Goal: Information Seeking & Learning: Learn about a topic

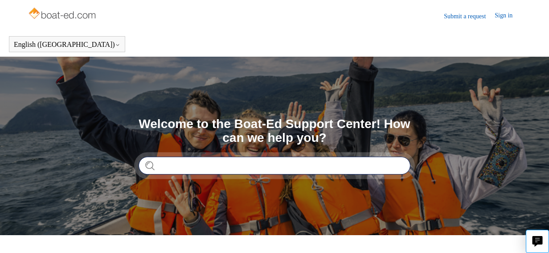
click at [178, 165] on input "Search" at bounding box center [275, 165] width 272 height 18
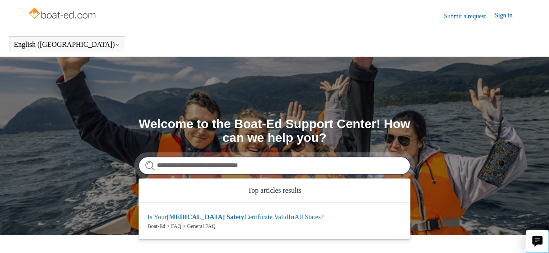
type input "**********"
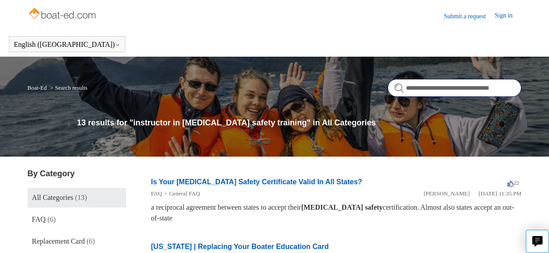
click at [406, 86] on input "**********" at bounding box center [455, 88] width 134 height 18
type input "**********"
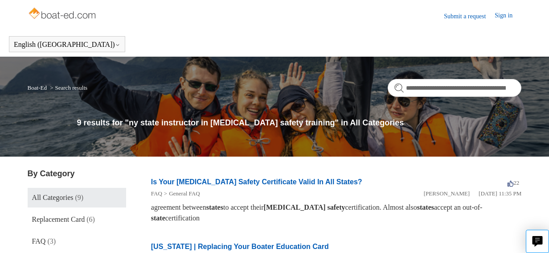
click at [398, 86] on form "**********" at bounding box center [455, 88] width 134 height 18
click at [64, 89] on li "Search results" at bounding box center [67, 87] width 39 height 7
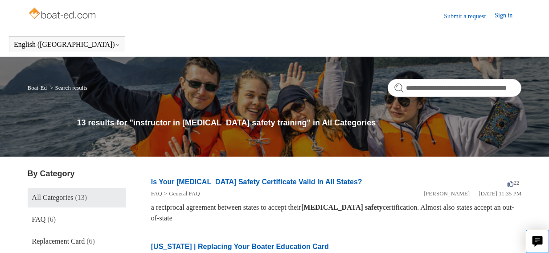
scroll to position [45, 0]
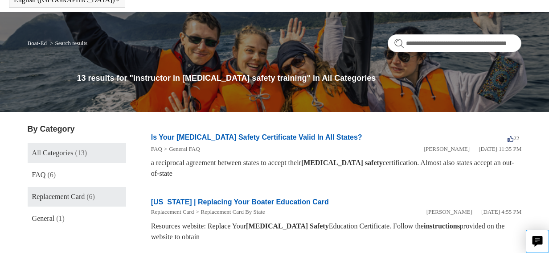
click at [83, 193] on span "Replacement Card" at bounding box center [58, 197] width 53 height 8
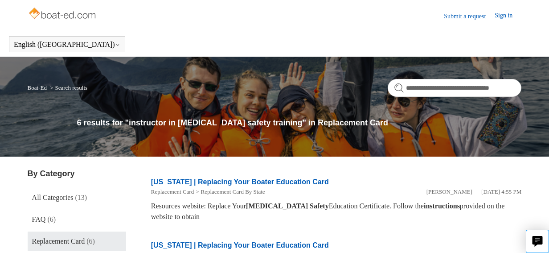
click at [501, 13] on link "Sign in" at bounding box center [508, 16] width 27 height 11
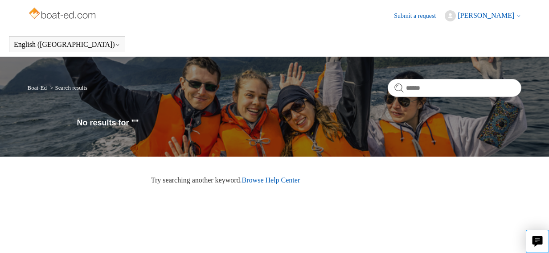
click at [435, 16] on link "Submit a request" at bounding box center [419, 15] width 51 height 9
click at [435, 14] on link "Submit a request" at bounding box center [419, 15] width 51 height 9
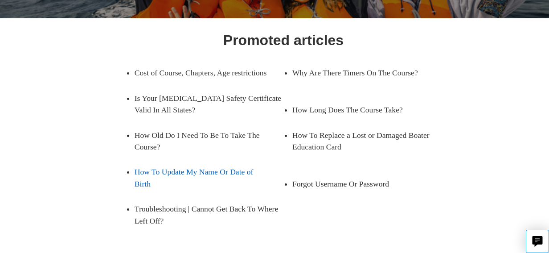
scroll to position [134, 0]
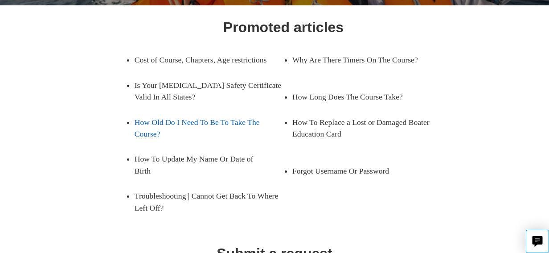
click at [217, 129] on link "How Old Do I Need To Be To Take The Course?" at bounding box center [202, 128] width 135 height 37
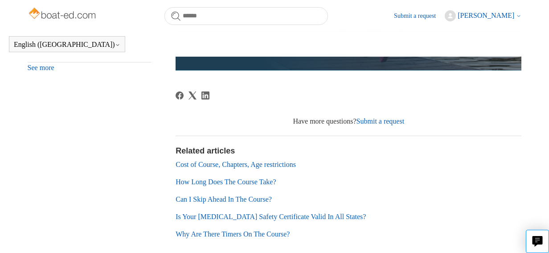
scroll to position [420, 0]
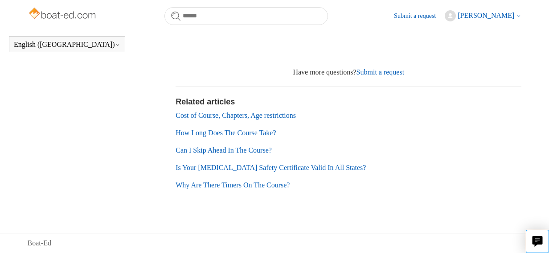
click at [284, 119] on link "Cost of Course, Chapters, Age restrictions" at bounding box center [236, 115] width 120 height 8
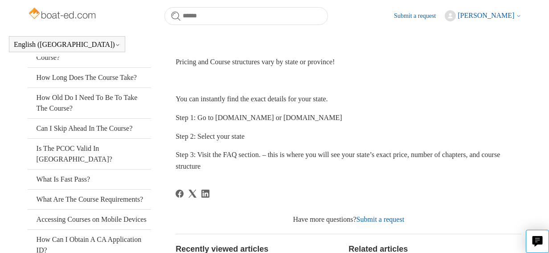
scroll to position [181, 0]
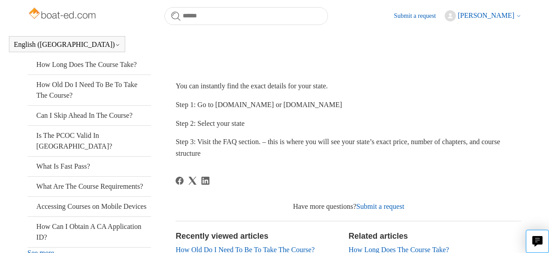
click at [222, 122] on span "Step 2: Select your state" at bounding box center [210, 123] width 69 height 8
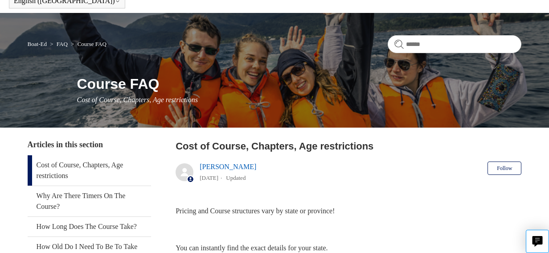
scroll to position [0, 0]
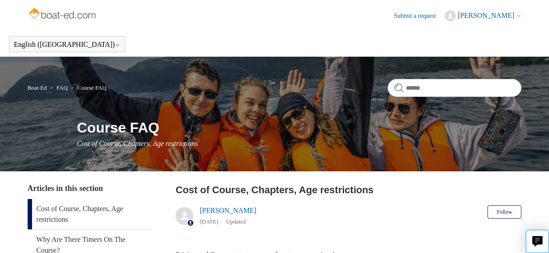
click at [435, 16] on link "Submit a request" at bounding box center [419, 15] width 51 height 9
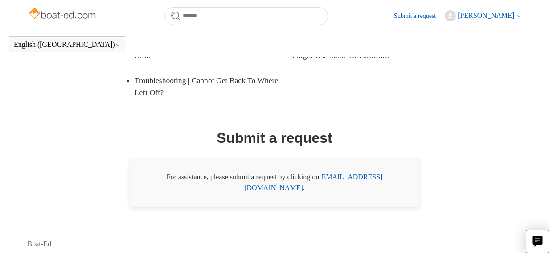
scroll to position [226, 0]
click at [357, 188] on link "[EMAIL_ADDRESS][DOMAIN_NAME]" at bounding box center [313, 181] width 138 height 18
click at [349, 185] on link "support@boat-ed.com" at bounding box center [313, 181] width 138 height 18
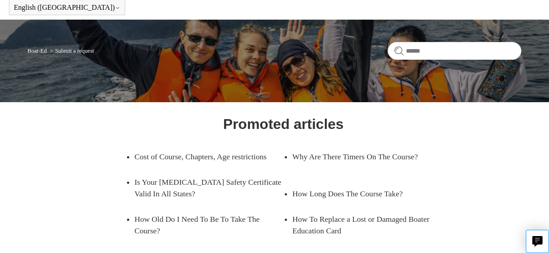
scroll to position [28, 0]
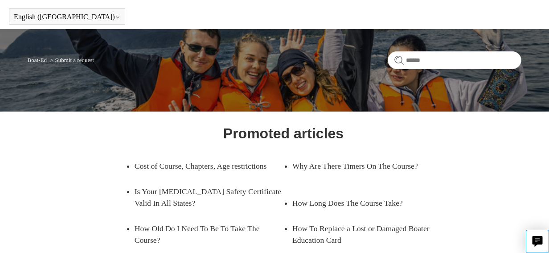
click at [90, 62] on li "Submit a request" at bounding box center [71, 60] width 46 height 7
click at [39, 61] on link "Boat-Ed" at bounding box center [37, 60] width 19 height 7
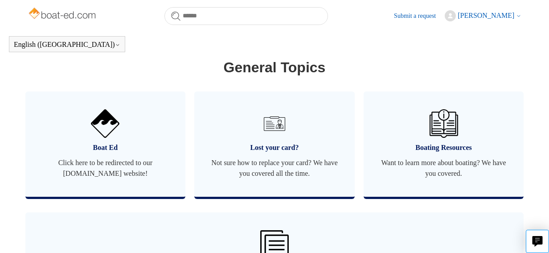
scroll to position [555, 0]
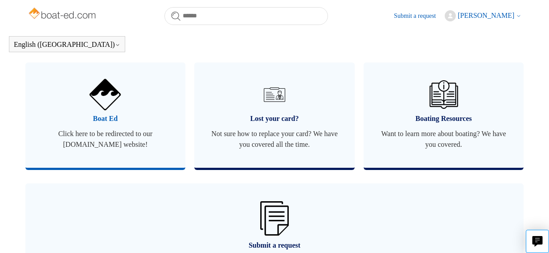
click at [120, 144] on span "Click here to be redirected to our boat-ed.com website!" at bounding box center [106, 138] width 134 height 21
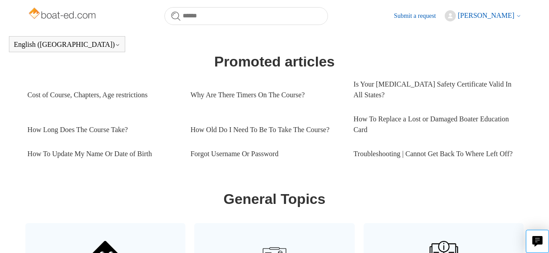
scroll to position [369, 0]
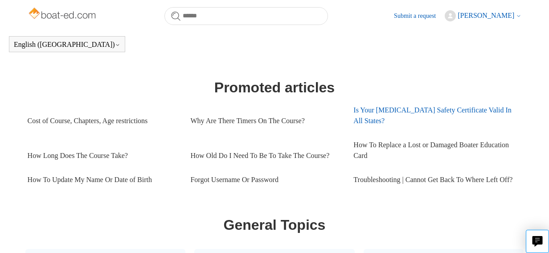
click at [373, 111] on link "Is Your [MEDICAL_DATA] Safety Certificate Valid In All States?" at bounding box center [434, 115] width 163 height 35
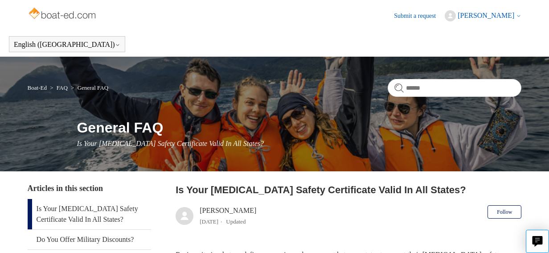
click at [427, 12] on link "Submit a request" at bounding box center [419, 15] width 51 height 9
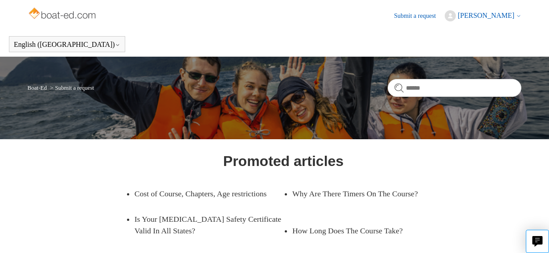
scroll to position [45, 0]
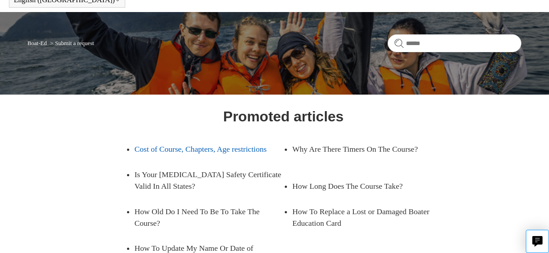
click at [181, 145] on link "Cost of Course, Chapters, Age restrictions" at bounding box center [202, 148] width 135 height 25
